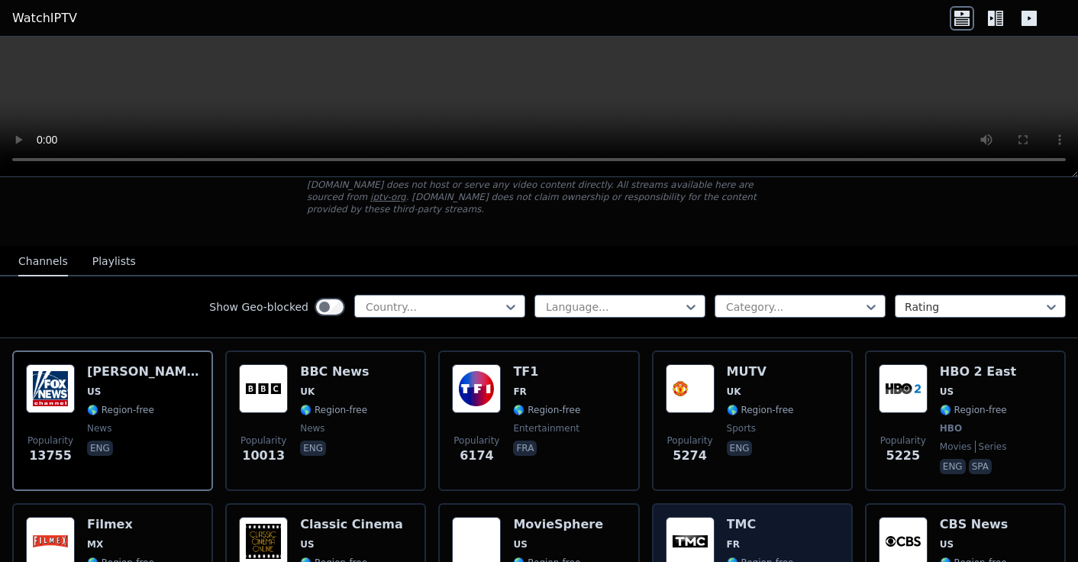
scroll to position [97, 0]
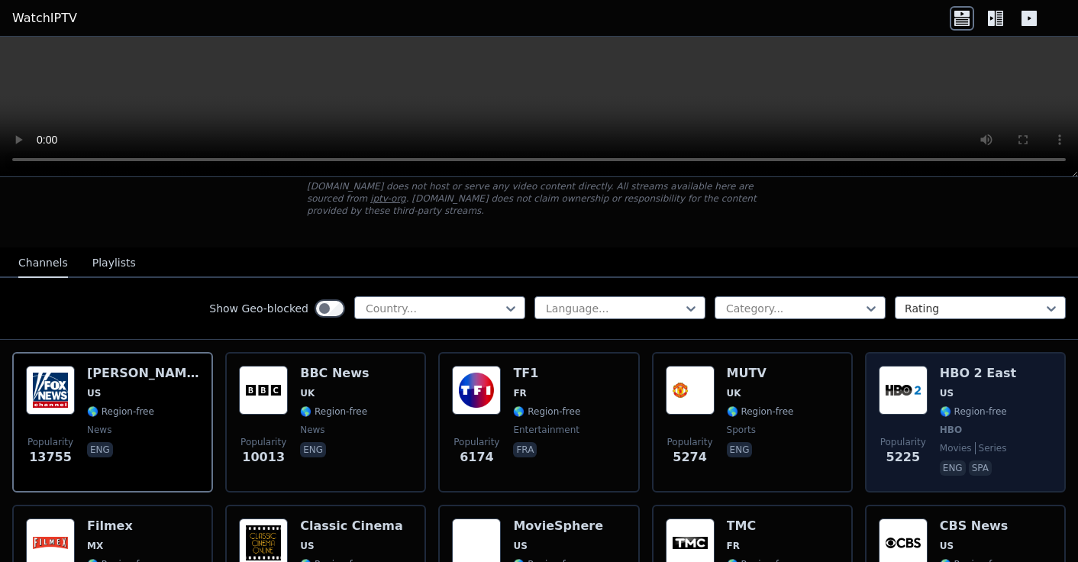
click at [912, 399] on img at bounding box center [903, 390] width 49 height 49
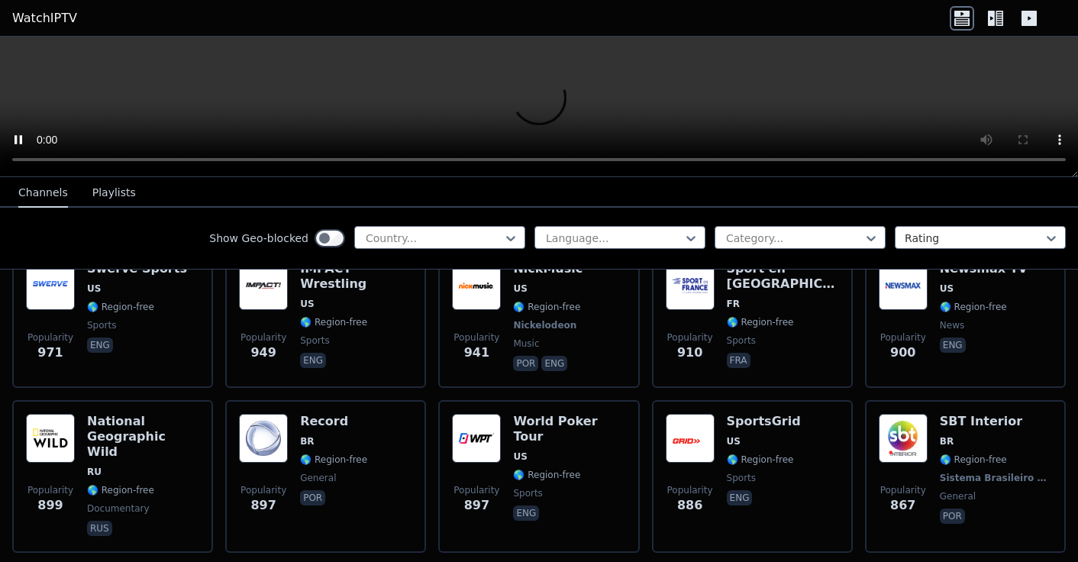
scroll to position [1860, 0]
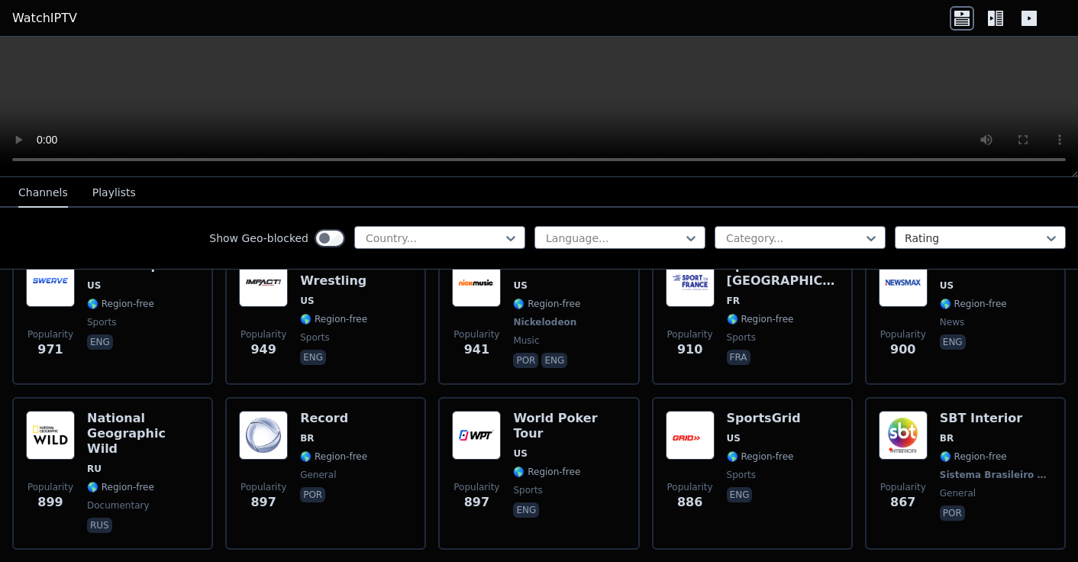
click at [109, 187] on button "Playlists" at bounding box center [114, 193] width 44 height 29
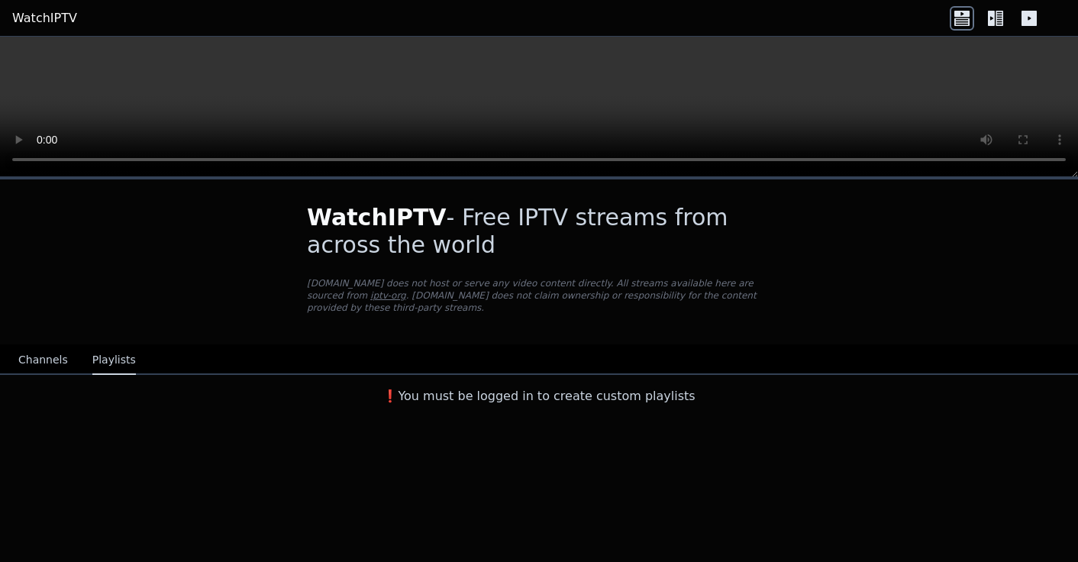
scroll to position [0, 0]
click at [22, 360] on button "Channels" at bounding box center [43, 360] width 50 height 29
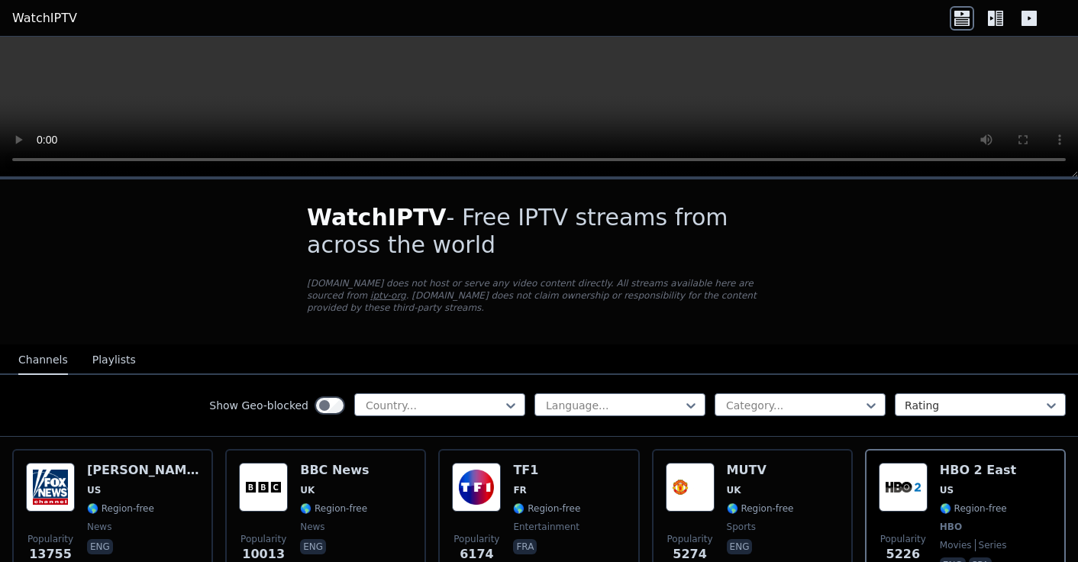
click at [996, 24] on icon at bounding box center [995, 18] width 24 height 24
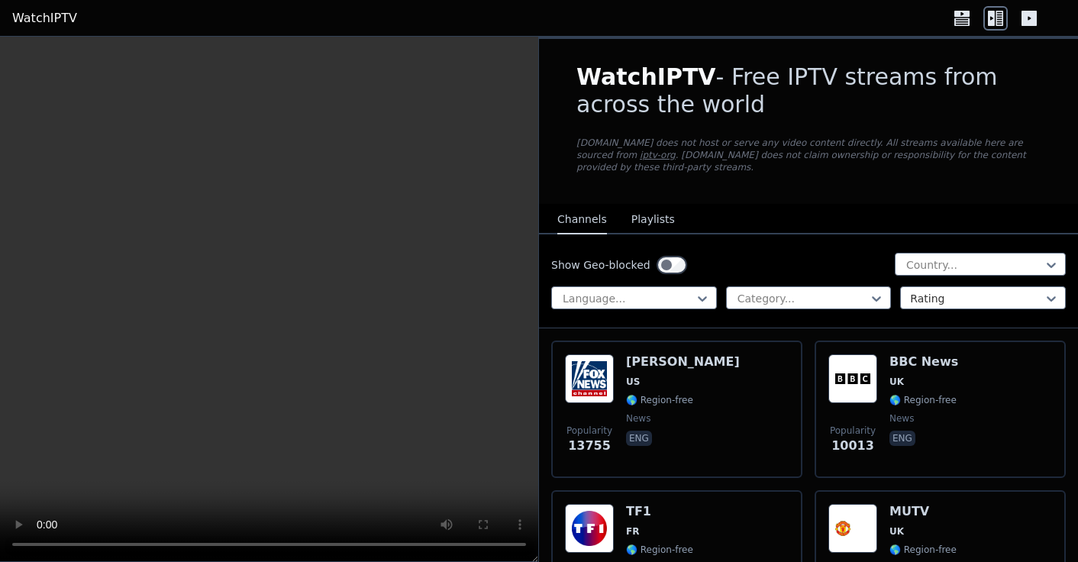
click at [1034, 16] on icon at bounding box center [1029, 18] width 15 height 15
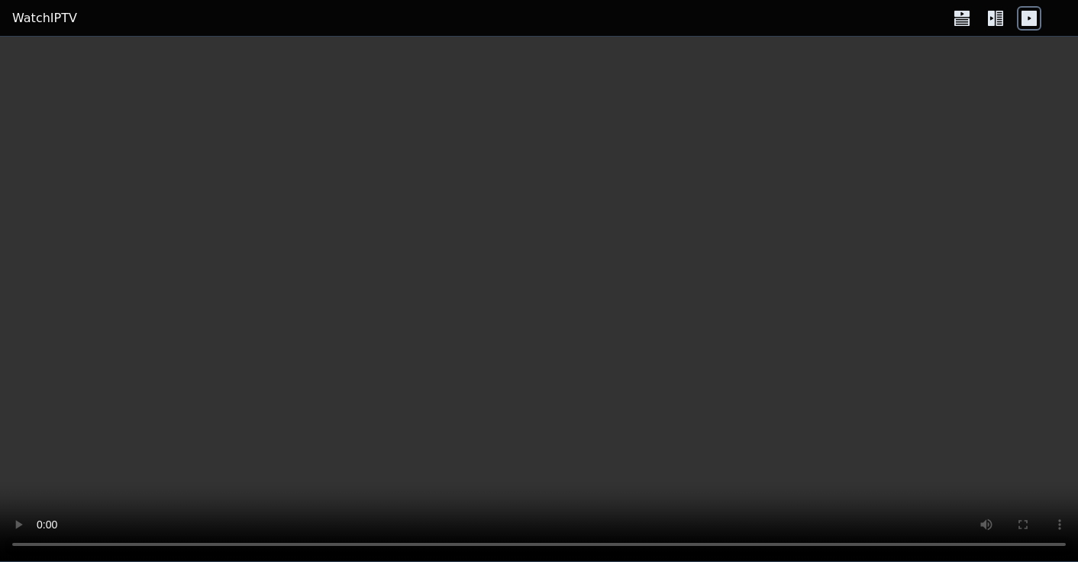
click at [969, 19] on icon at bounding box center [961, 22] width 15 height 8
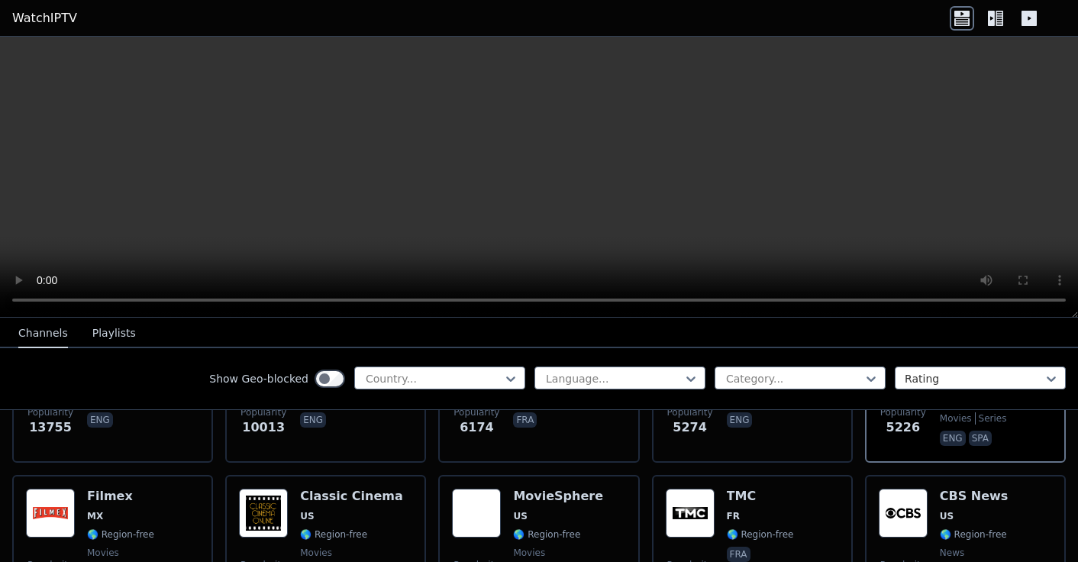
scroll to position [275, 0]
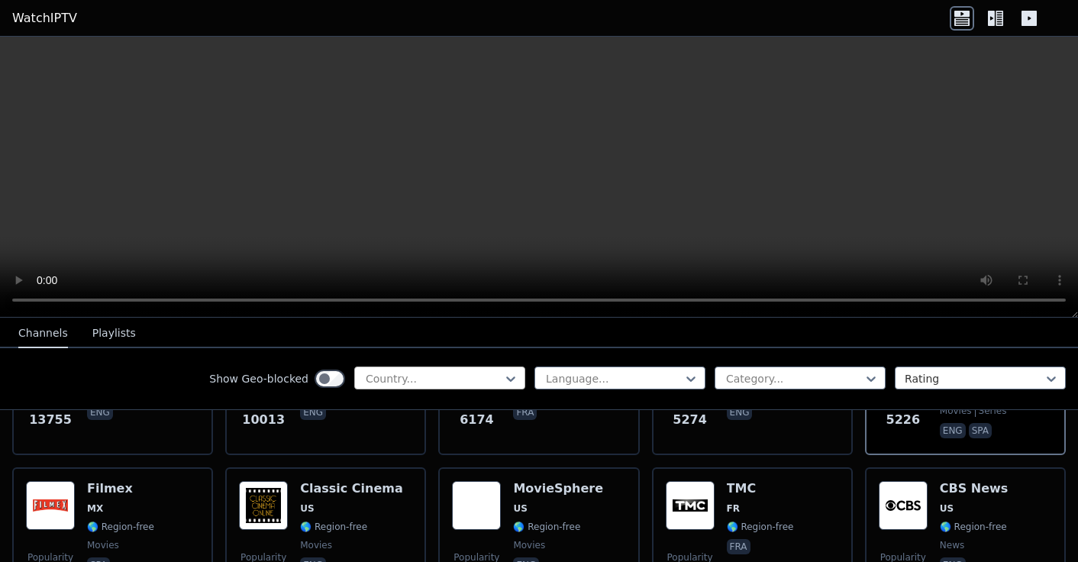
click at [484, 387] on div "Country..." at bounding box center [439, 378] width 171 height 23
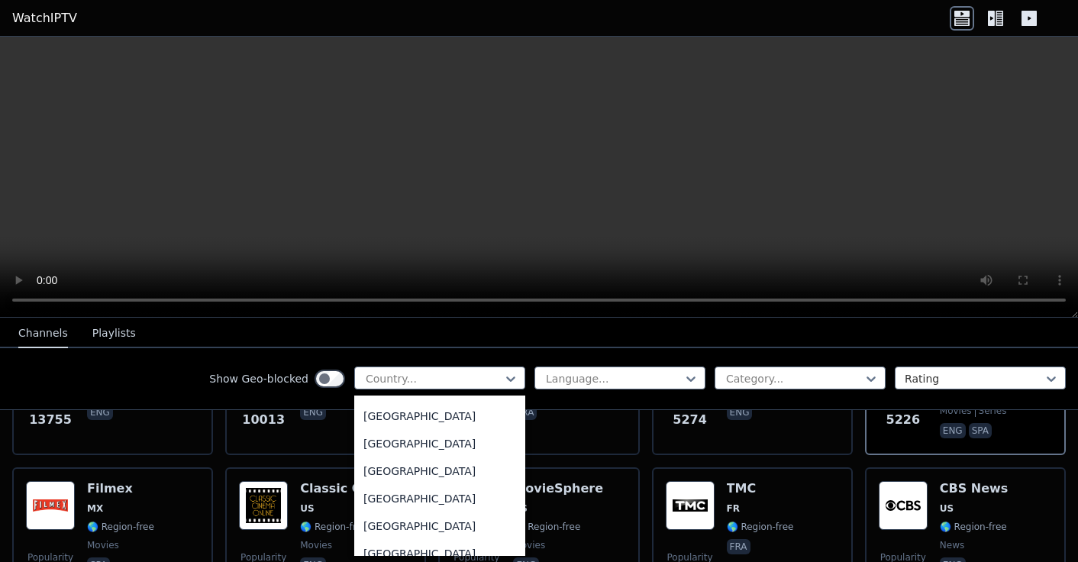
scroll to position [5312, 0]
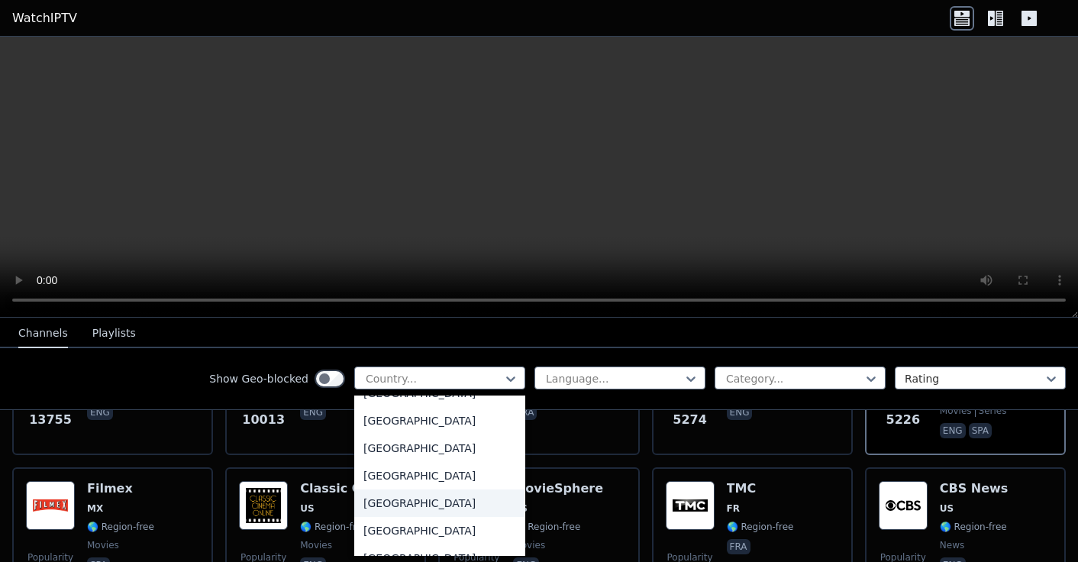
click at [408, 503] on div "[GEOGRAPHIC_DATA]" at bounding box center [439, 502] width 171 height 27
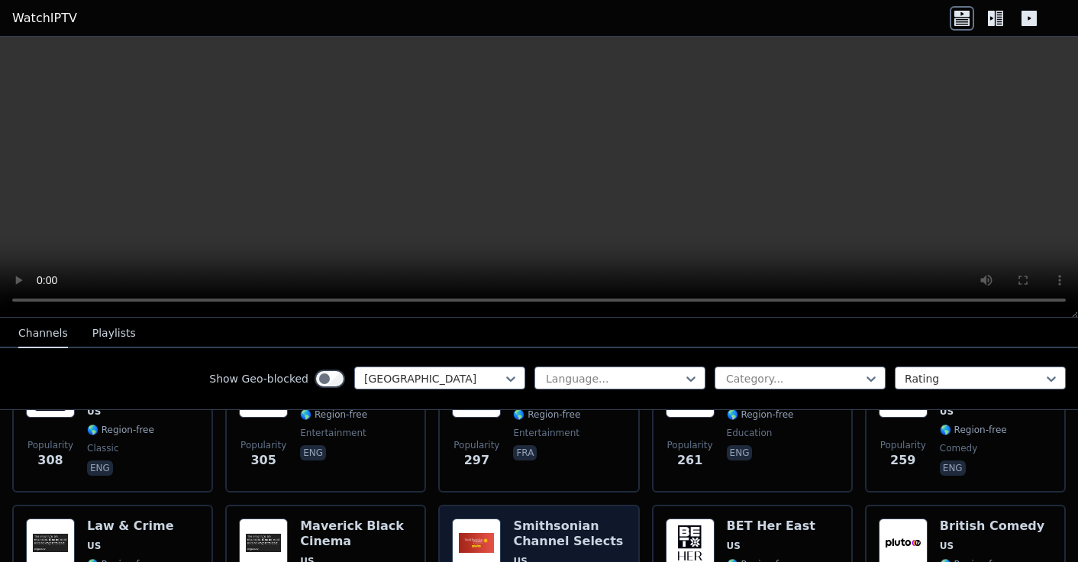
scroll to position [2795, 0]
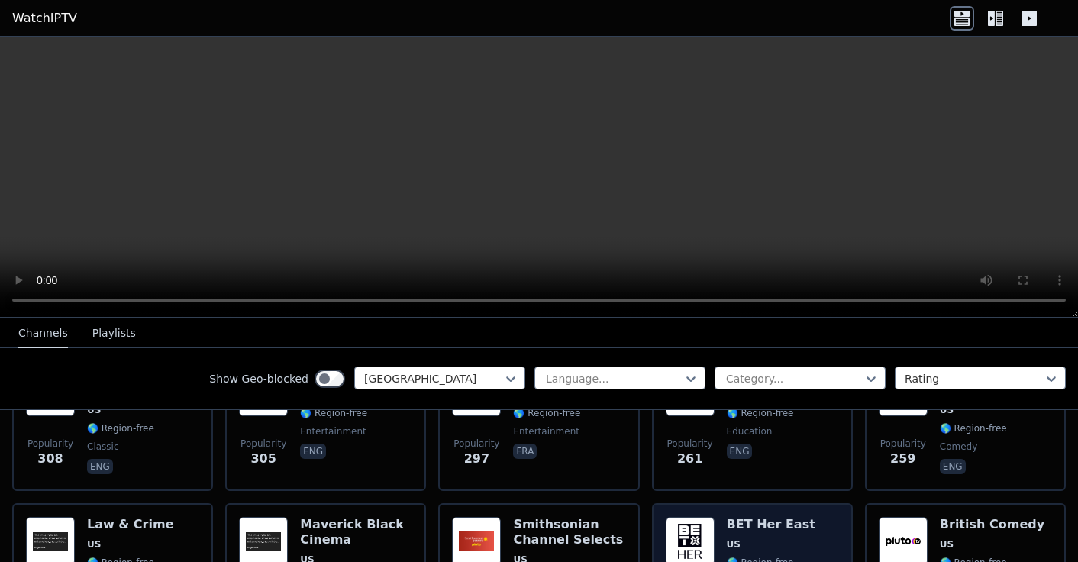
click at [694, 517] on img at bounding box center [690, 541] width 49 height 49
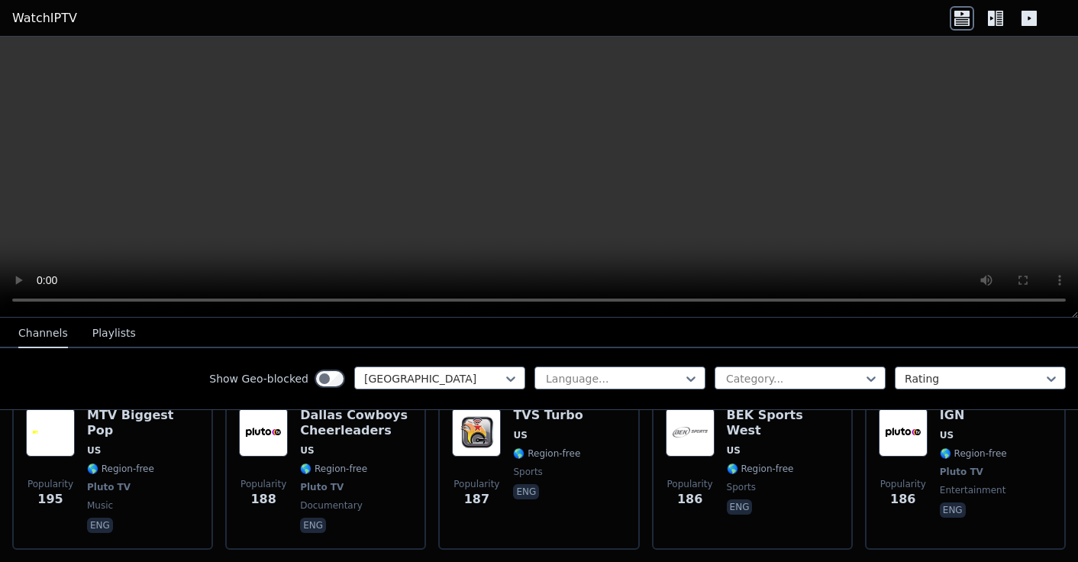
scroll to position [3564, 0]
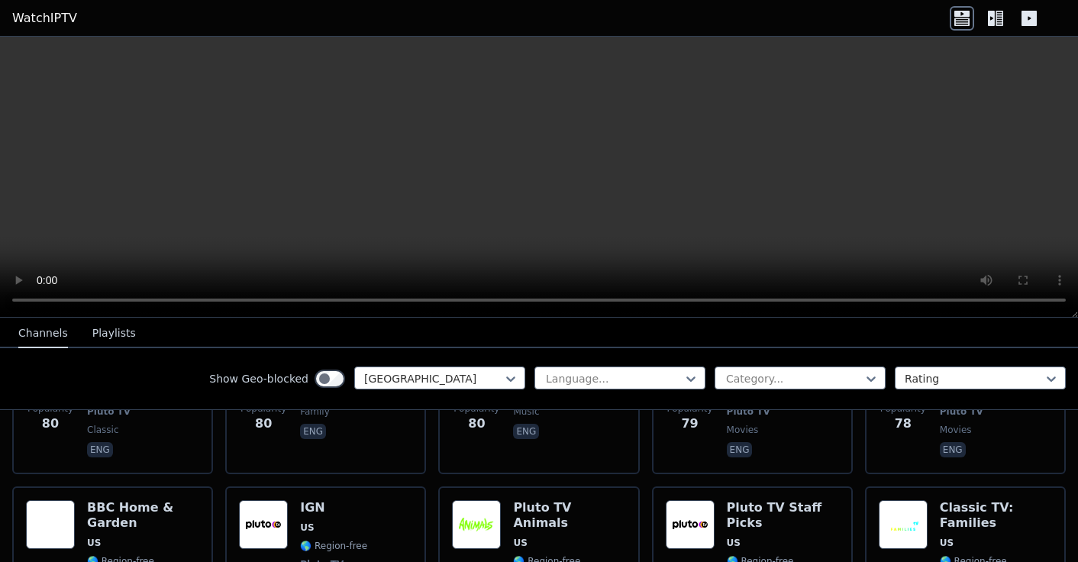
scroll to position [7432, 0]
